Goal: Transaction & Acquisition: Purchase product/service

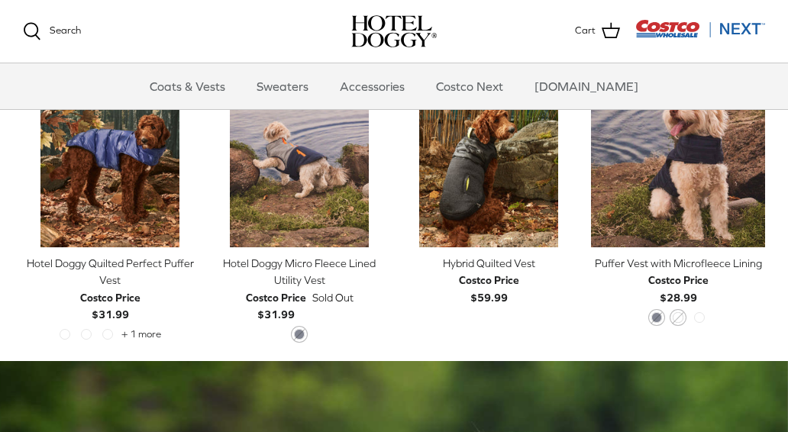
scroll to position [766, 0]
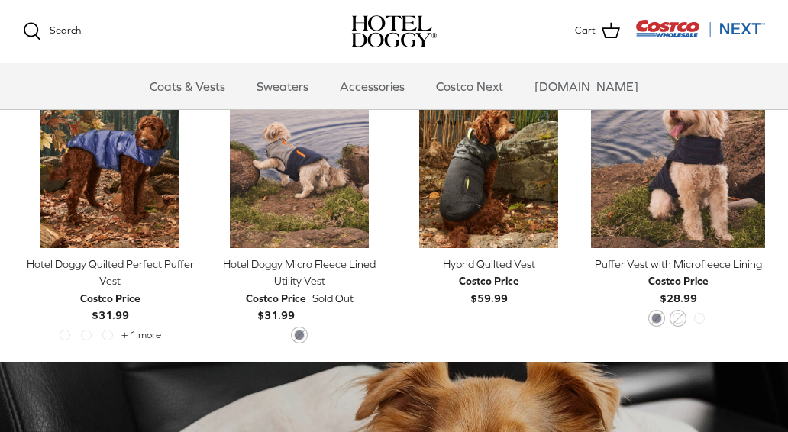
click at [121, 160] on img "Hotel Doggy Quilted Perfect Puffer Vest" at bounding box center [110, 161] width 174 height 174
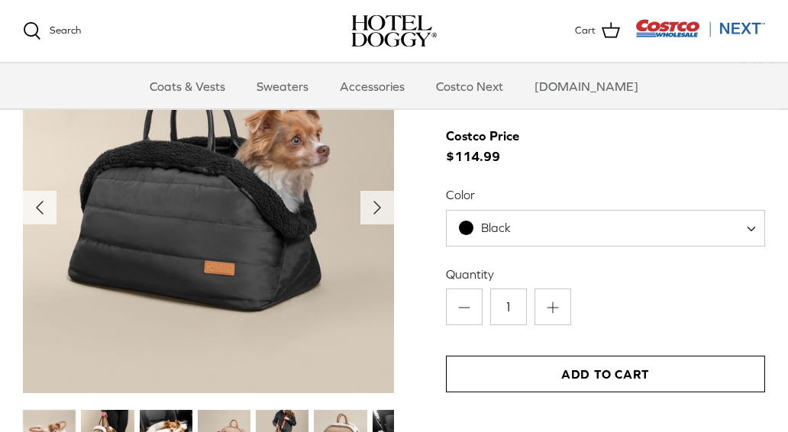
scroll to position [1533, 0]
click at [376, 205] on polyline "Next" at bounding box center [377, 208] width 6 height 12
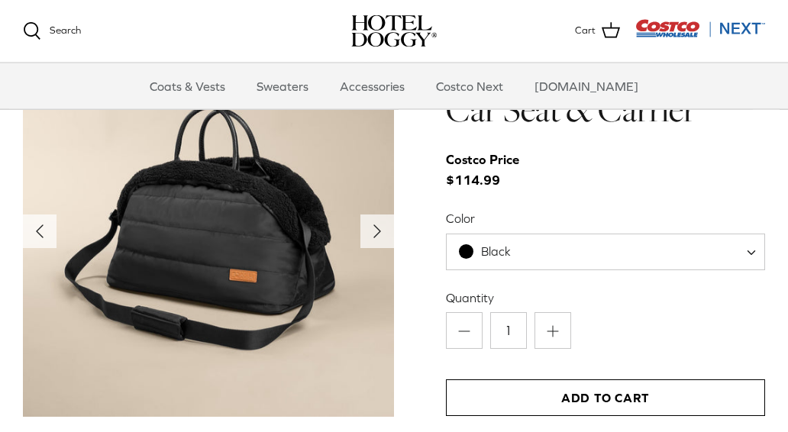
scroll to position [1479, 0]
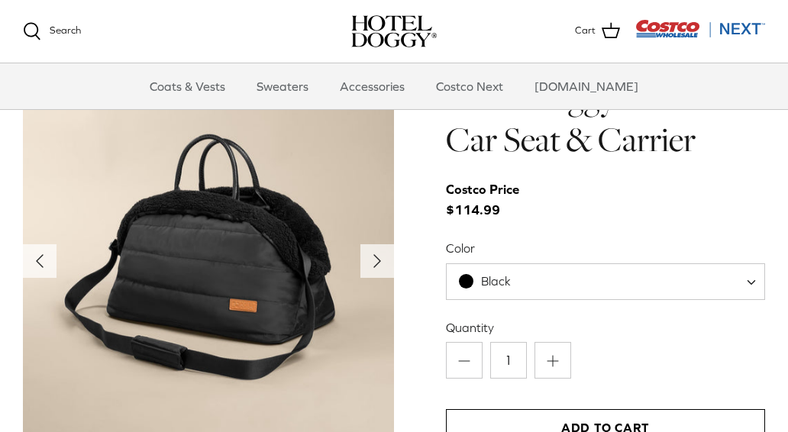
click at [379, 256] on icon "Right" at bounding box center [377, 261] width 24 height 24
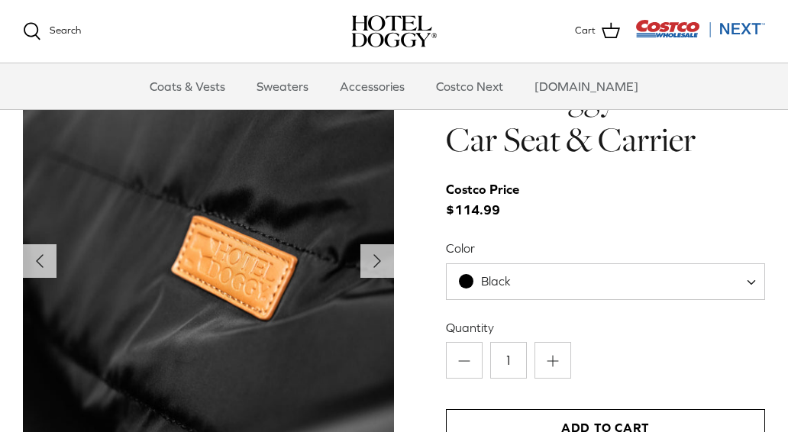
click at [380, 251] on icon "Right" at bounding box center [377, 261] width 24 height 24
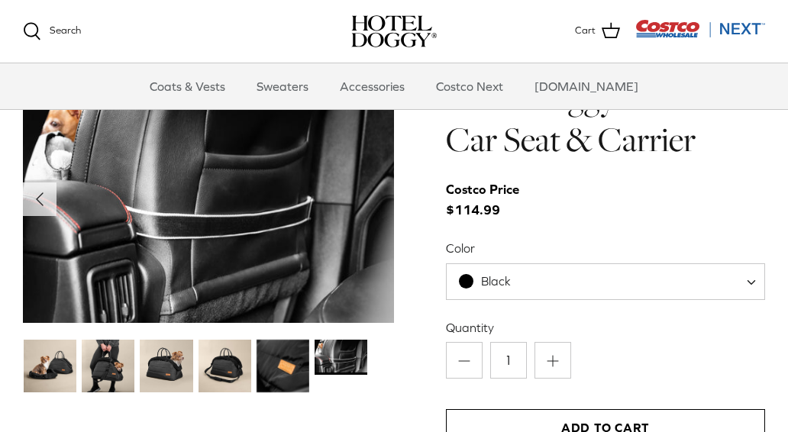
click at [113, 366] on img at bounding box center [108, 366] width 53 height 53
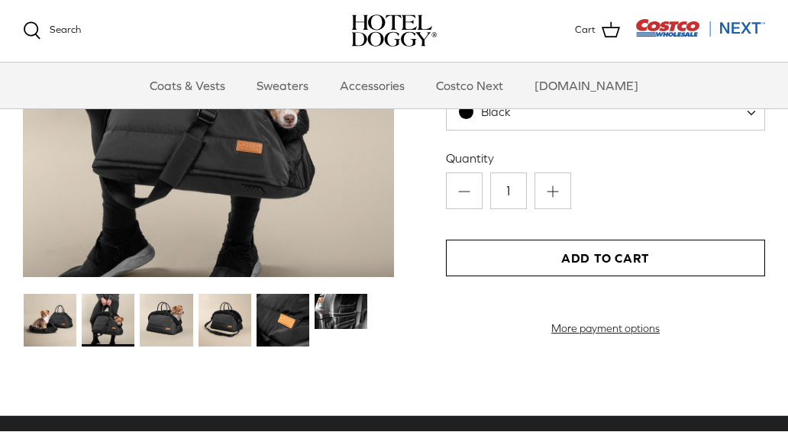
scroll to position [1654, 0]
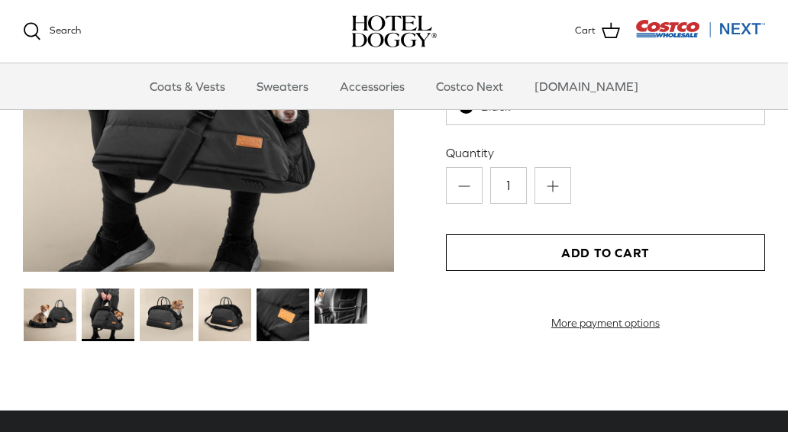
click at [164, 324] on img at bounding box center [166, 315] width 53 height 53
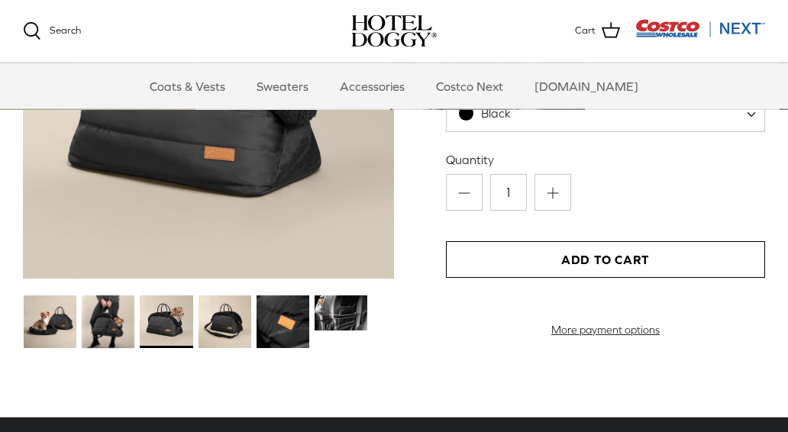
scroll to position [1645, 0]
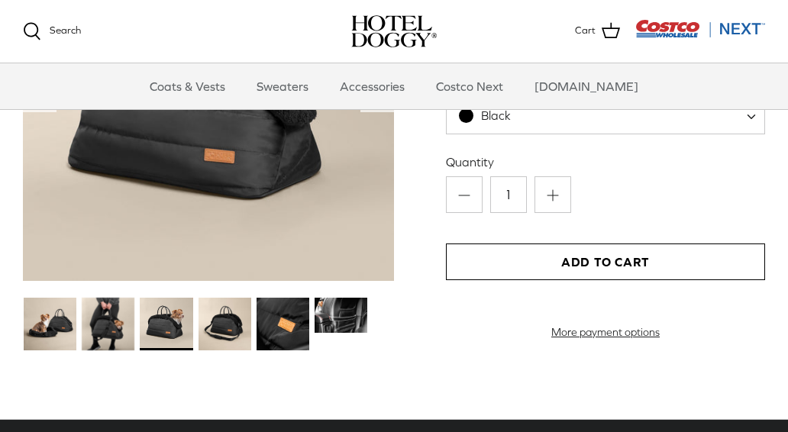
click at [236, 327] on img at bounding box center [224, 324] width 53 height 53
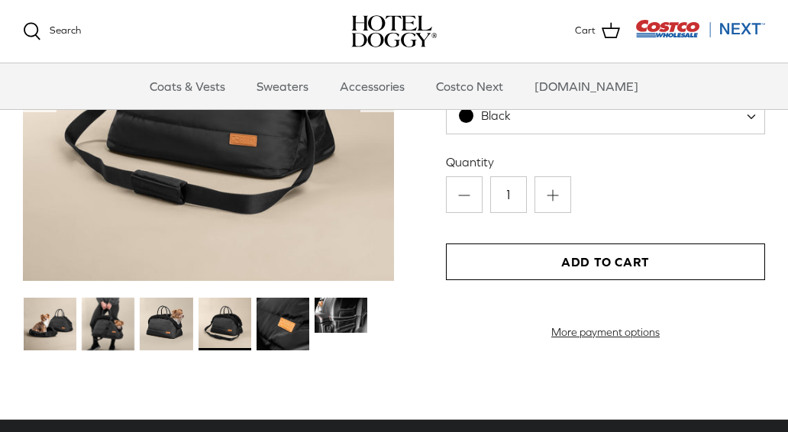
click at [292, 322] on img at bounding box center [282, 324] width 53 height 53
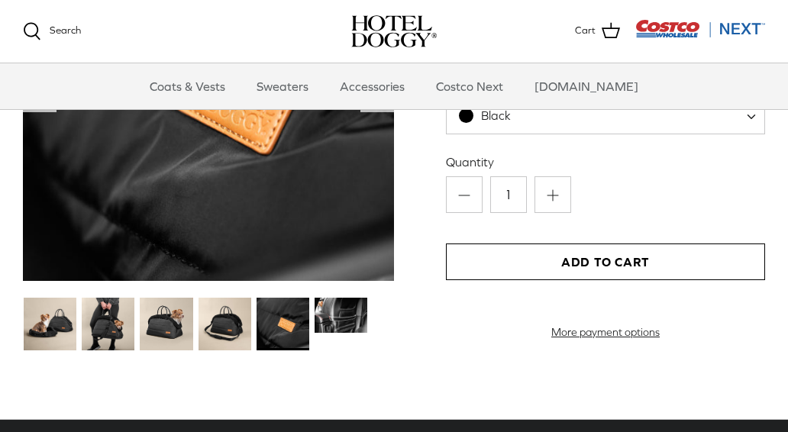
click at [353, 300] on img at bounding box center [340, 315] width 53 height 35
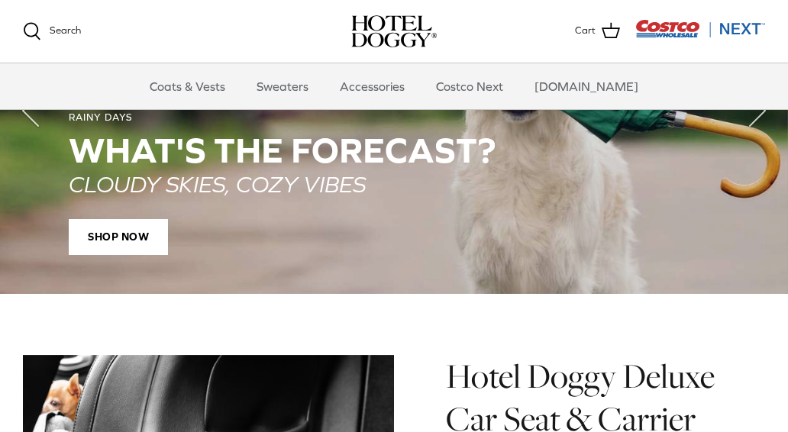
scroll to position [1164, 0]
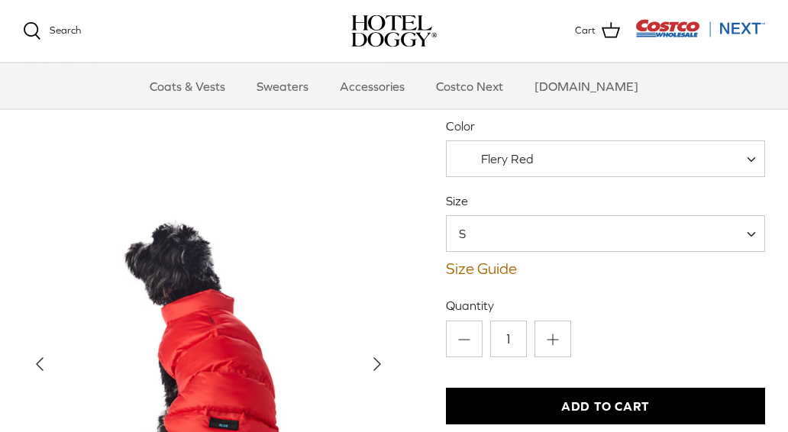
click at [744, 151] on span "Flery Red" at bounding box center [605, 159] width 319 height 37
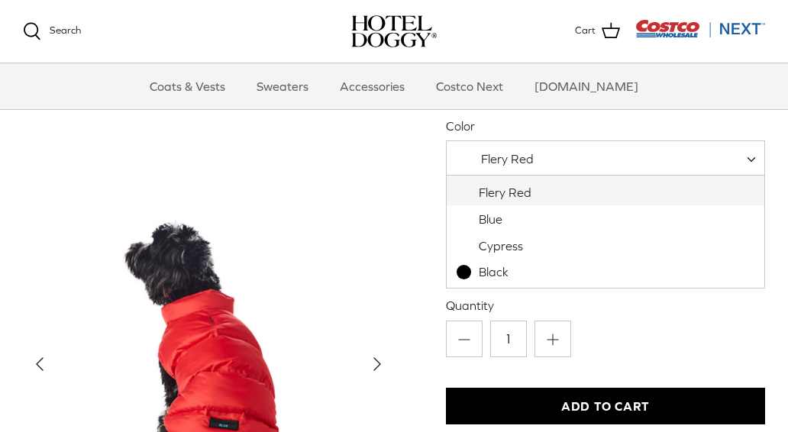
select select "Blue"
